Goal: Task Accomplishment & Management: Complete application form

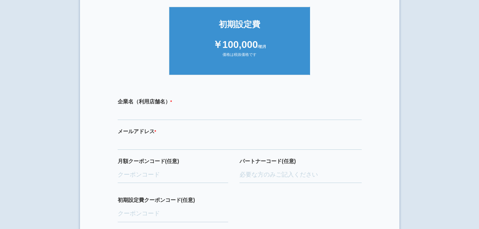
scroll to position [176, 0]
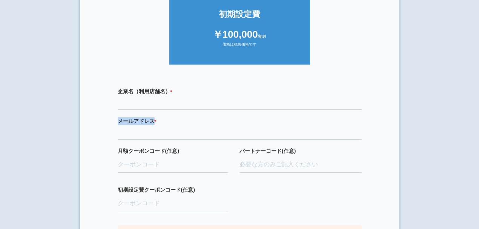
drag, startPoint x: 116, startPoint y: 119, endPoint x: 149, endPoint y: 117, distance: 33.3
click at [152, 118] on div "企業名（利用店舗名） * 必須項目です メールアドレス * 必須項目です 正しいメールアドレスを入力してください 月額クーポンコード(任意) パートナーコード…" at bounding box center [240, 167] width 282 height 174
drag, startPoint x: 118, startPoint y: 87, endPoint x: 166, endPoint y: 88, distance: 48.3
click at [166, 88] on label "企業名（利用店舗名） * 必須項目です" at bounding box center [240, 92] width 244 height 8
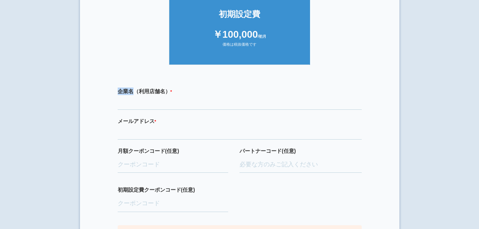
drag, startPoint x: 132, startPoint y: 90, endPoint x: 114, endPoint y: 92, distance: 18.2
click at [114, 92] on div "企業名（利用店舗名） * 必須項目です メールアドレス * 必須項目です 正しいメールアドレスを入力してください 月額クーポンコード(任意) パートナーコード…" at bounding box center [240, 167] width 282 height 174
copy label "企業名"
click at [119, 187] on label "初期設定費クーポンコード(任意)" at bounding box center [173, 190] width 111 height 8
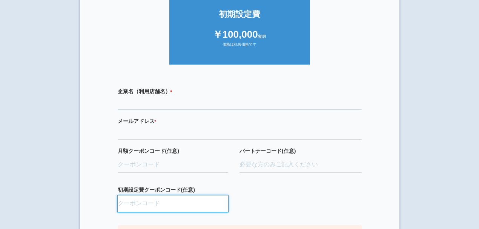
click at [119, 195] on input "初期設定費クーポンコード(任意)" at bounding box center [173, 203] width 111 height 17
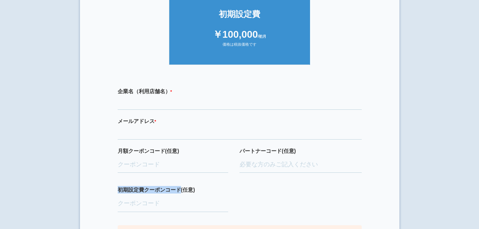
drag, startPoint x: 117, startPoint y: 188, endPoint x: 180, endPoint y: 191, distance: 63.9
click at [180, 191] on div "企業名（利用店舗名） * 必須項目です メールアドレス * 必須項目です 正しいメールアドレスを入力してください 月額クーポンコード(任意) パートナーコード…" at bounding box center [240, 167] width 282 height 174
copy label "初期設定費クーポンコード"
